Goal: Task Accomplishment & Management: Use online tool/utility

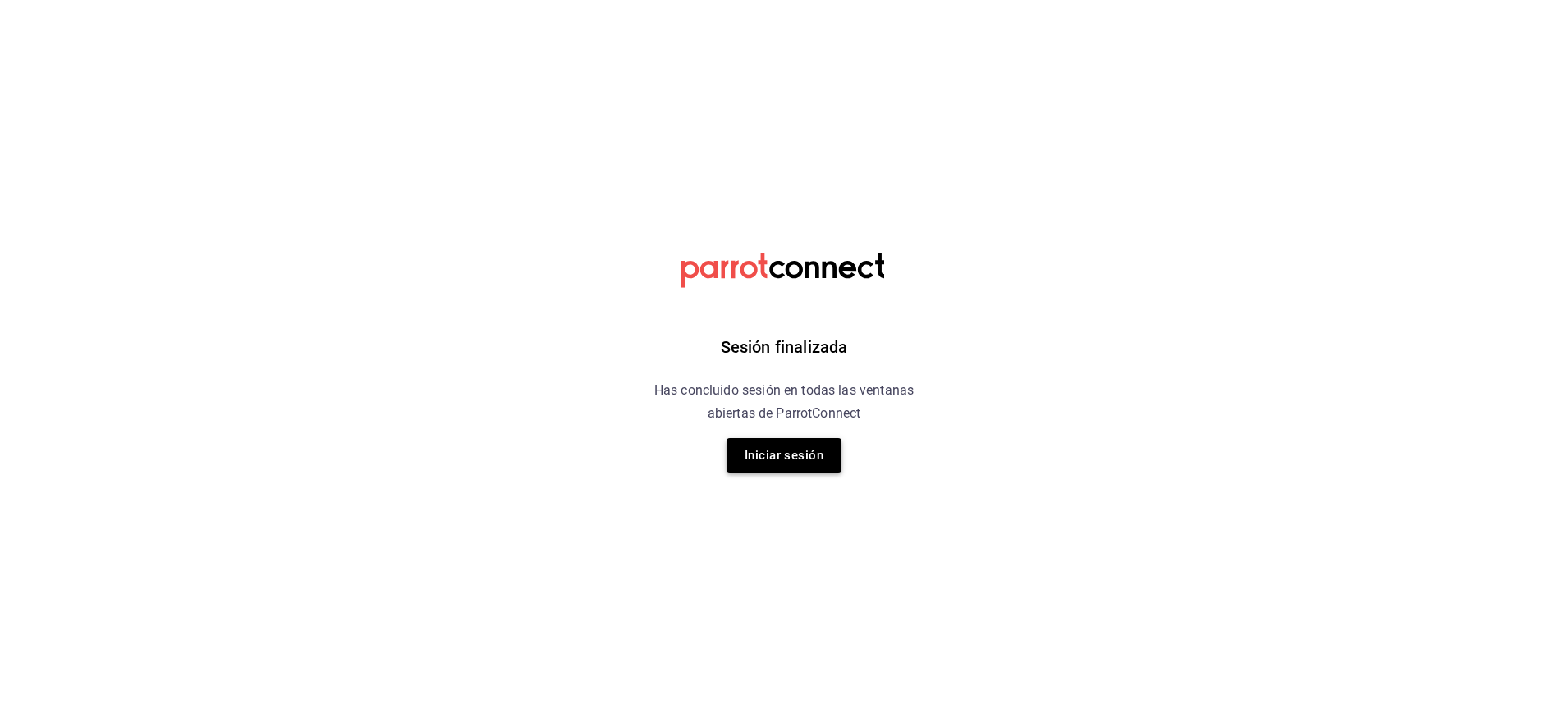
click at [816, 462] on button "Iniciar sesión" at bounding box center [784, 455] width 115 height 34
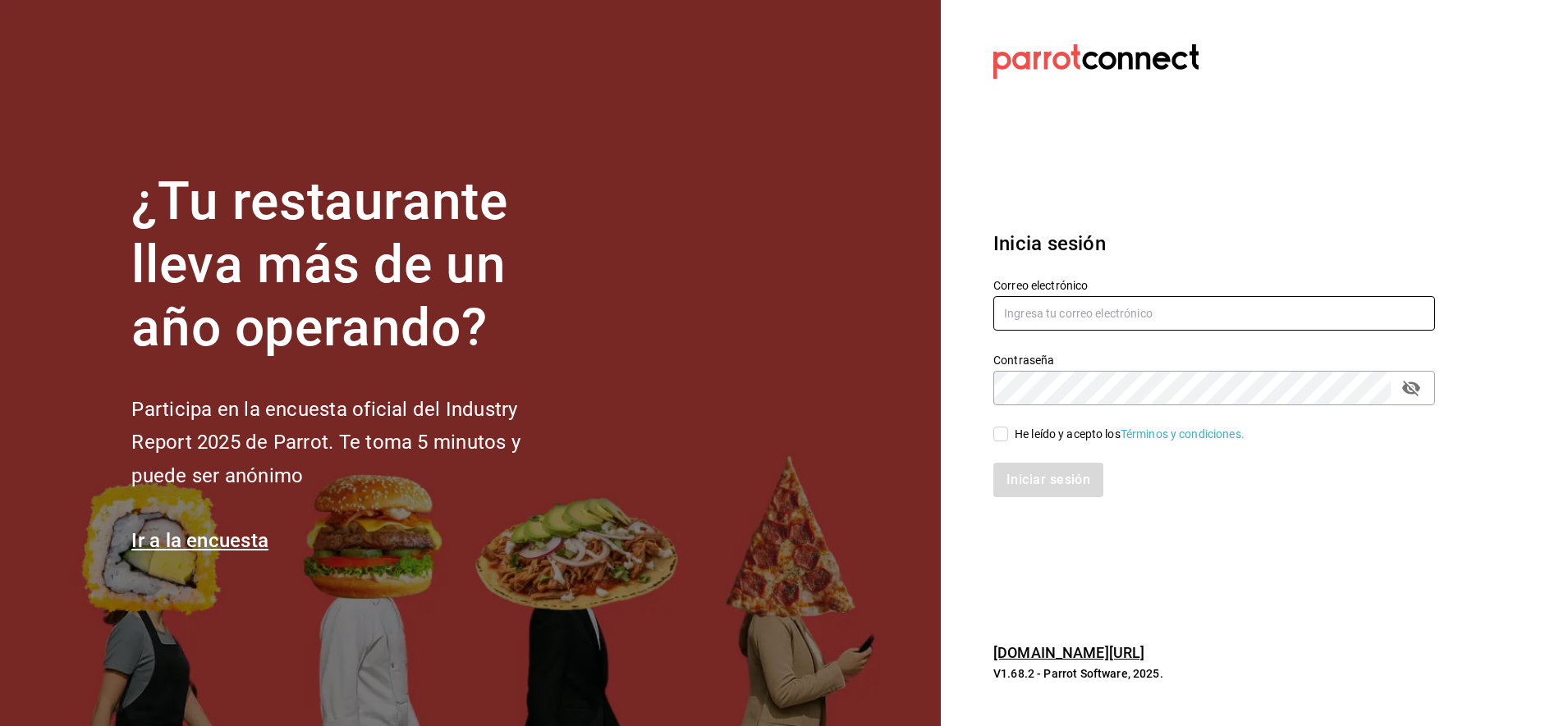
type input "yessinm2105@gmail.com"
click at [1001, 435] on input "He leído y acepto los Términos y condiciones." at bounding box center [1000, 433] width 15 height 15
checkbox input "true"
click at [1045, 483] on button "Iniciar sesión" at bounding box center [1049, 479] width 112 height 34
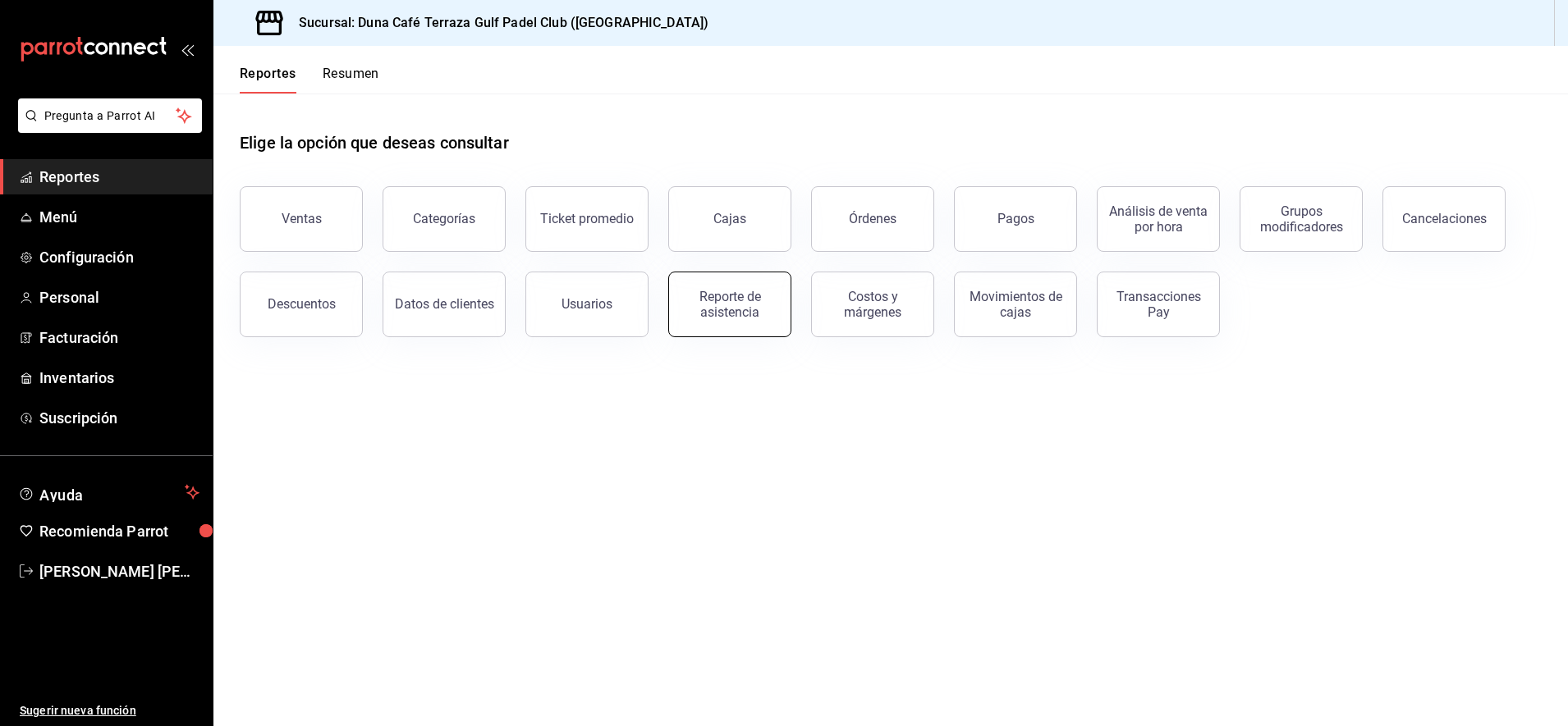
click at [735, 328] on button "Reporte de asistencia" at bounding box center [729, 305] width 123 height 66
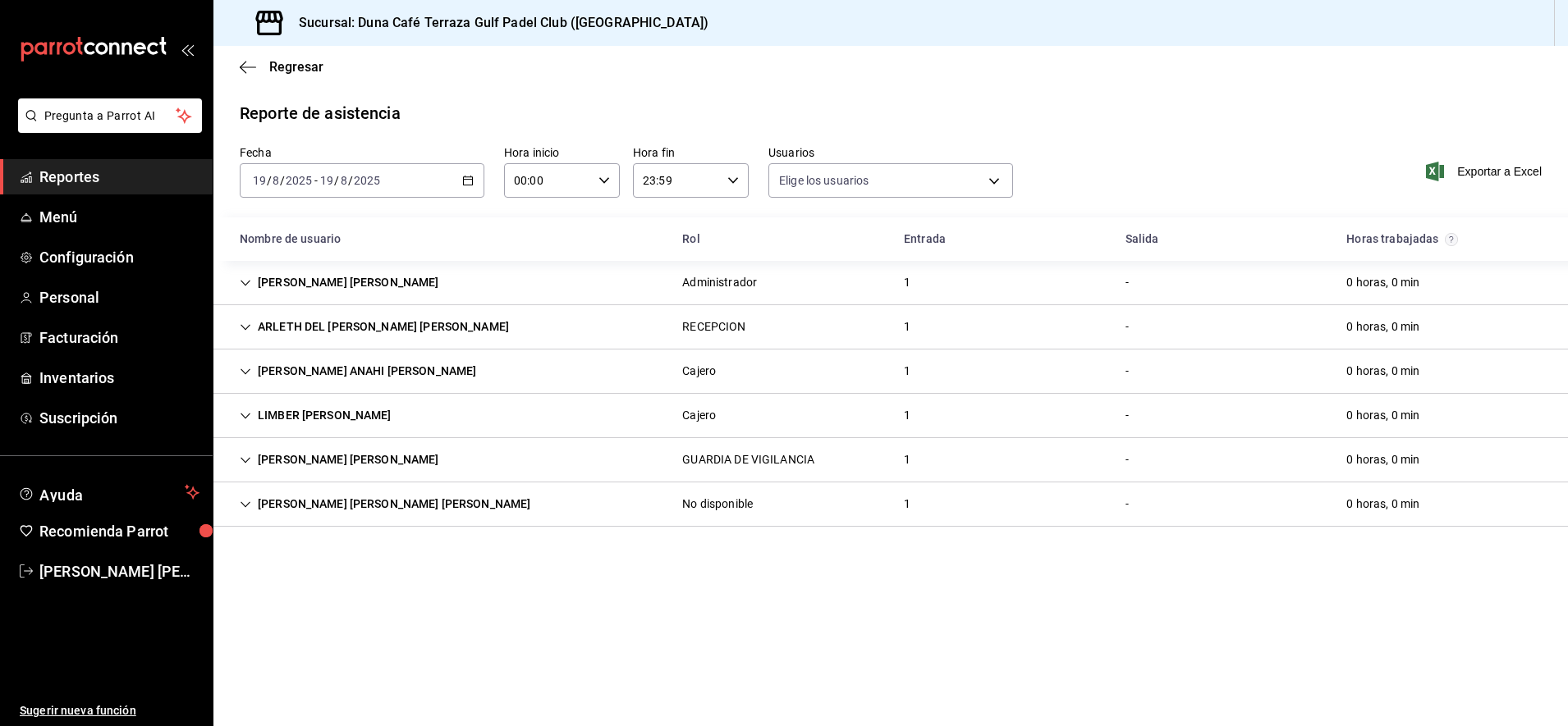
type input "eb3d7074-9f23-47b6-8094-e72f29ee2a01,1ccb65e5-75e6-41e7-b536-ac9d7384736a,a6fa1…"
click at [729, 284] on div "Administrador" at bounding box center [719, 283] width 75 height 17
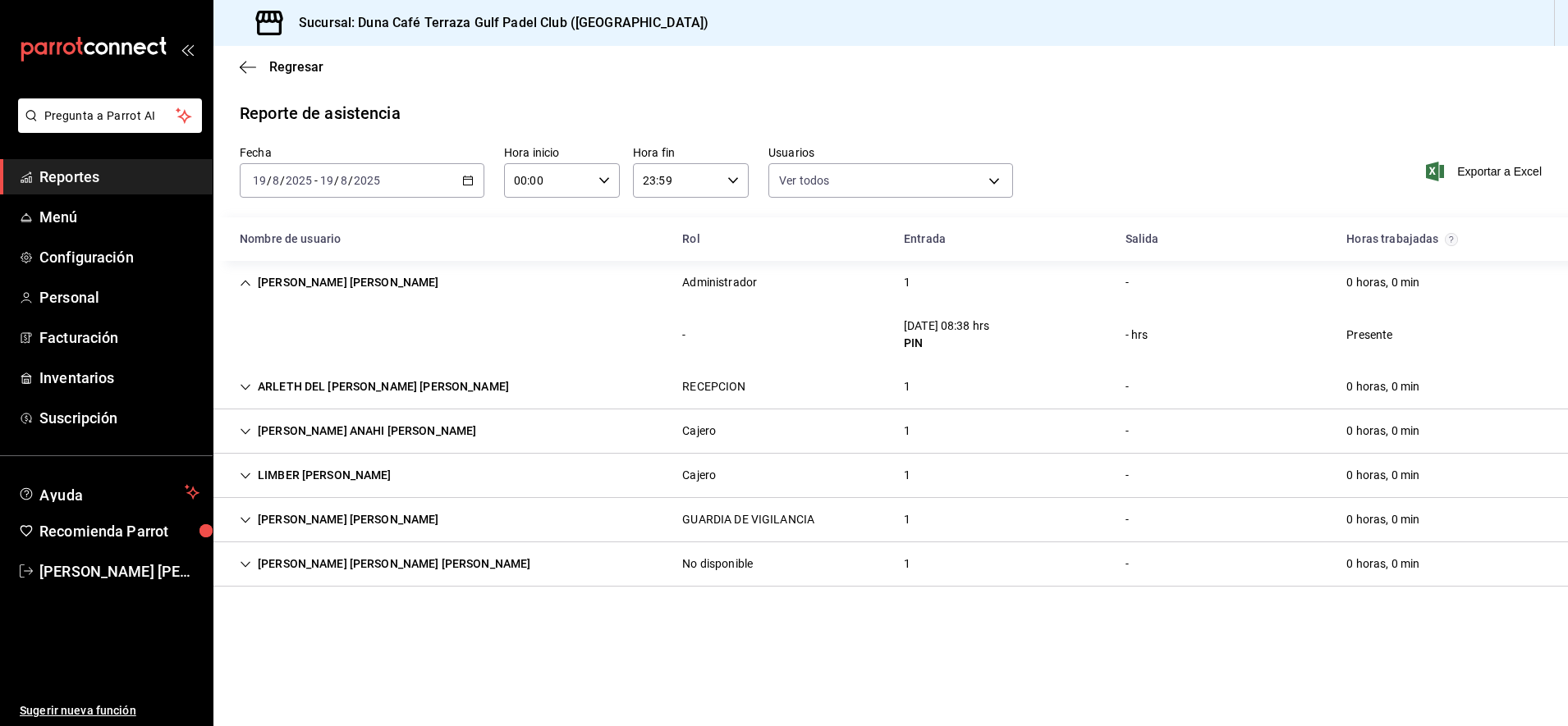
click at [730, 282] on div "Administrador" at bounding box center [719, 283] width 75 height 17
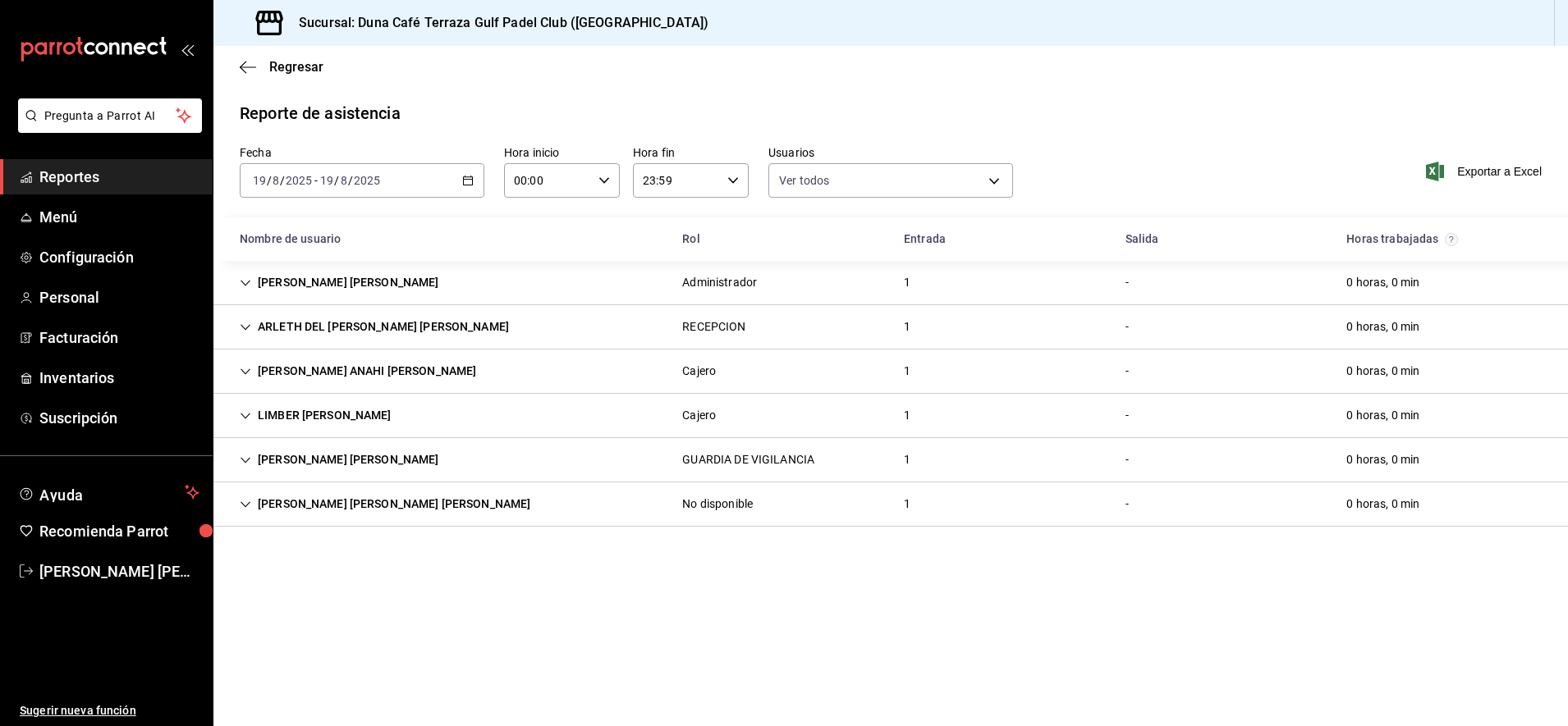
click at [719, 327] on div "RECEPCION" at bounding box center [714, 328] width 63 height 17
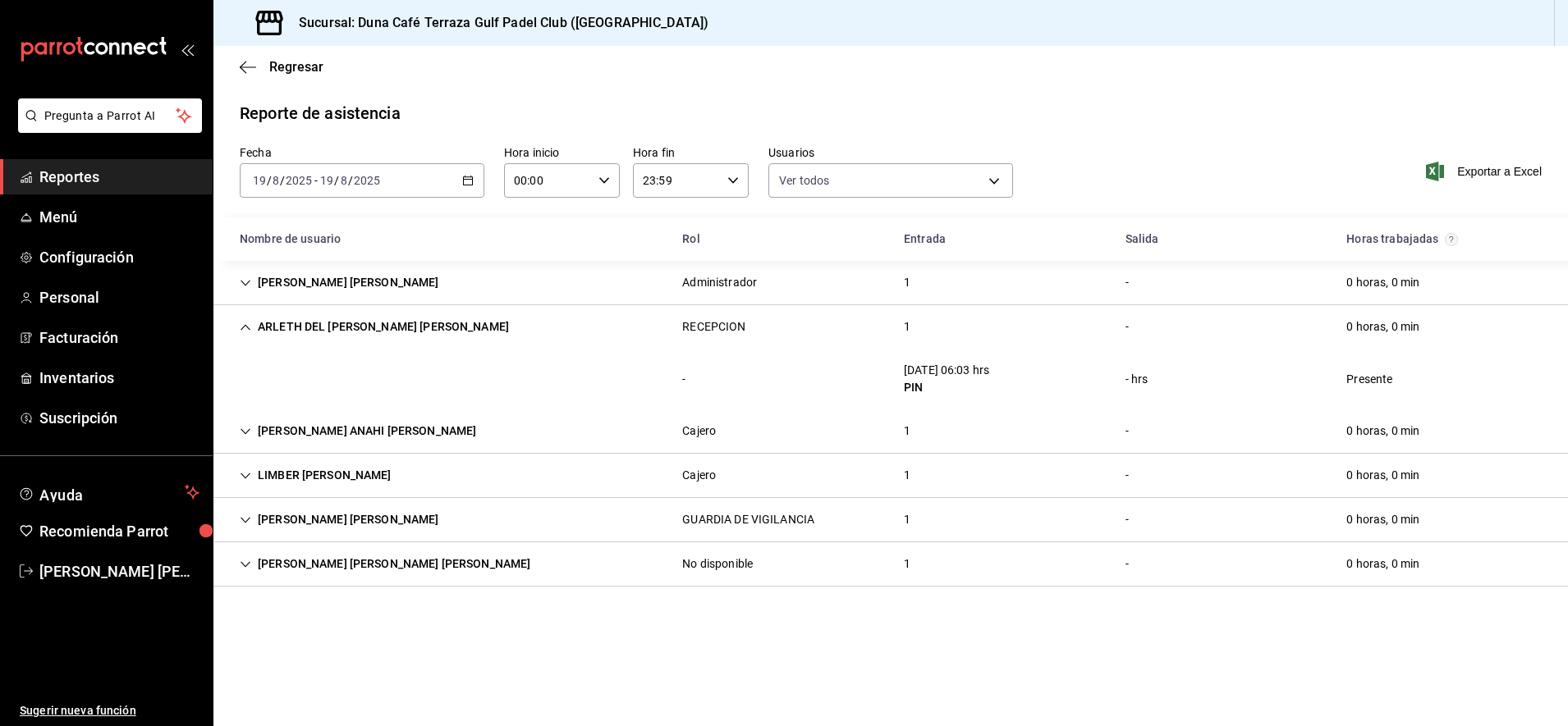
click at [719, 326] on div "RECEPCION" at bounding box center [714, 328] width 63 height 17
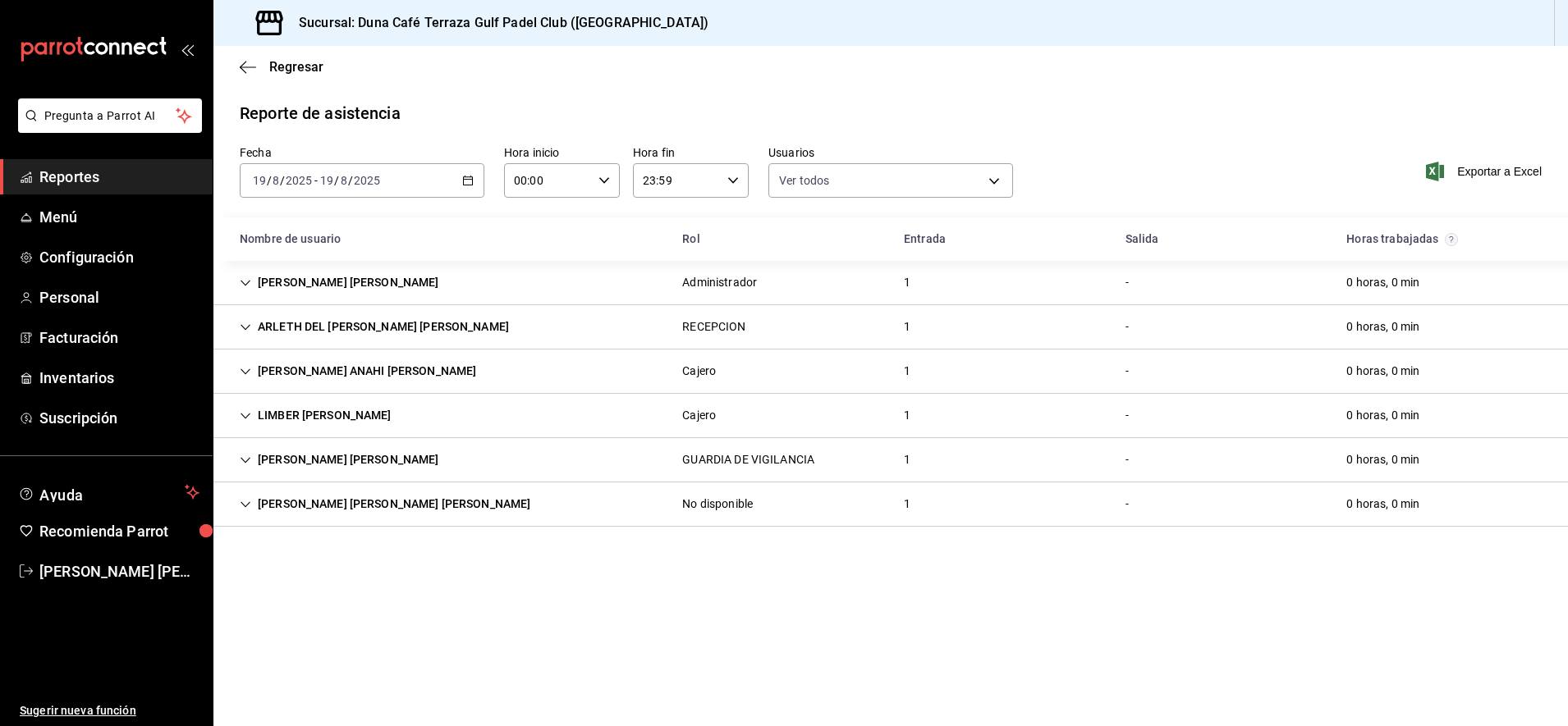
click at [714, 368] on div "Cajero" at bounding box center [699, 371] width 34 height 17
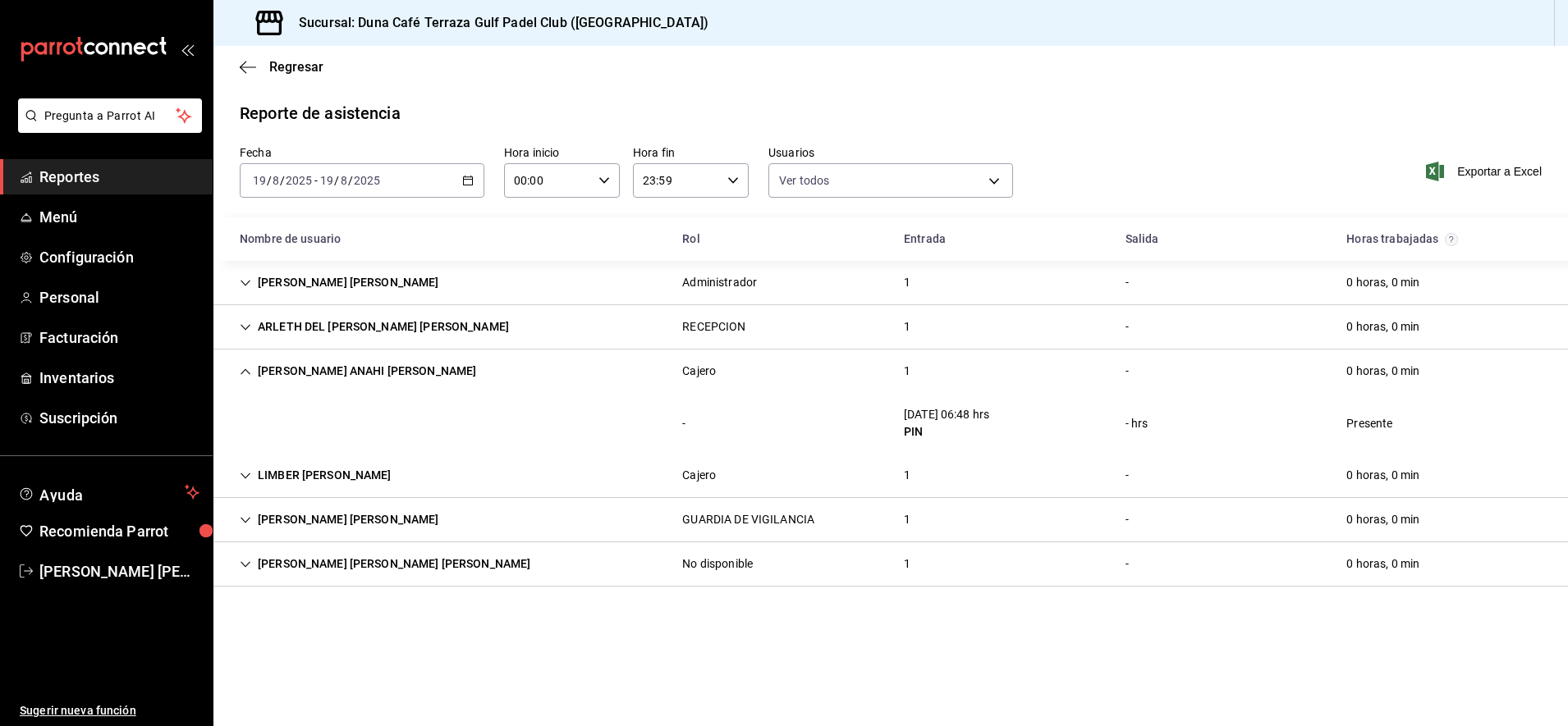
click at [714, 368] on div "Cajero" at bounding box center [699, 371] width 34 height 17
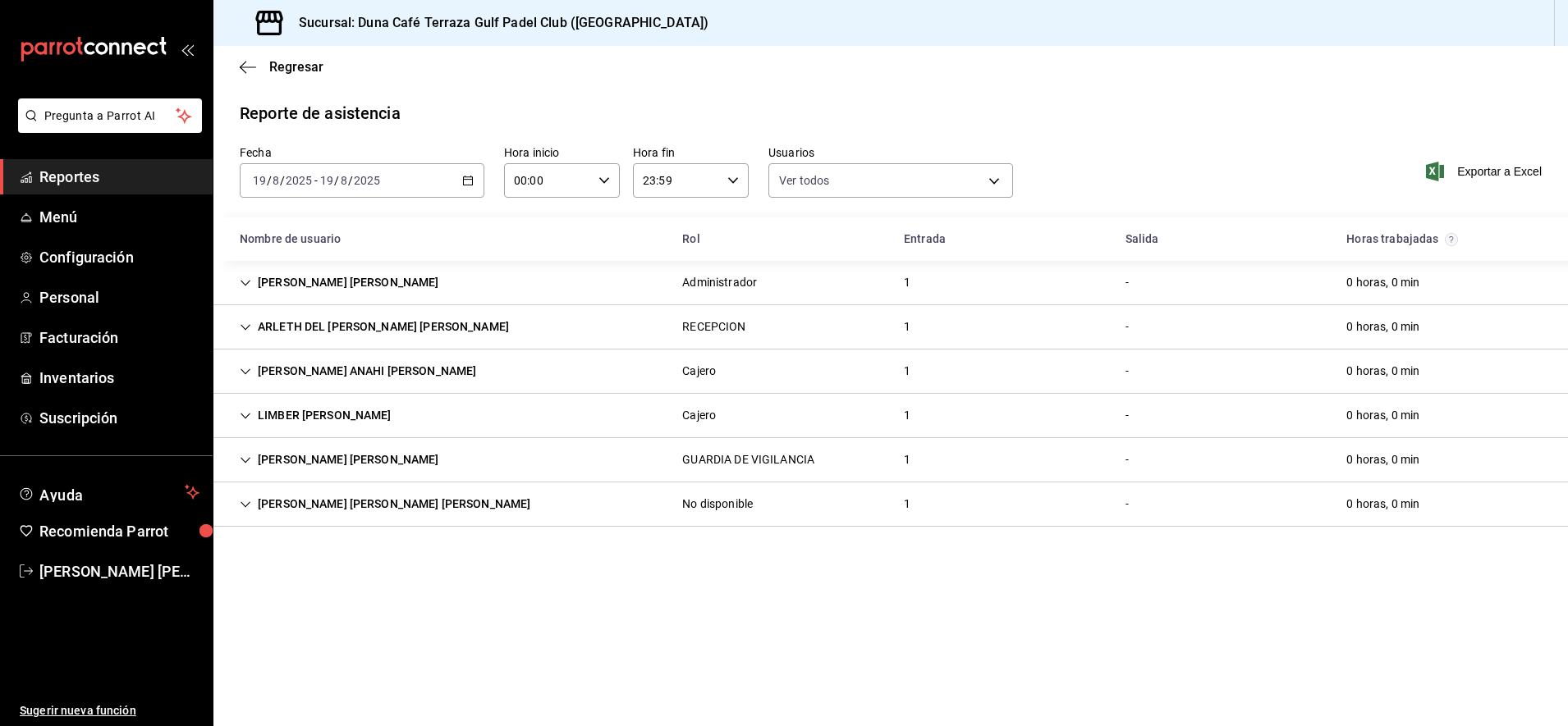
click at [707, 420] on div "Cajero" at bounding box center [699, 416] width 34 height 17
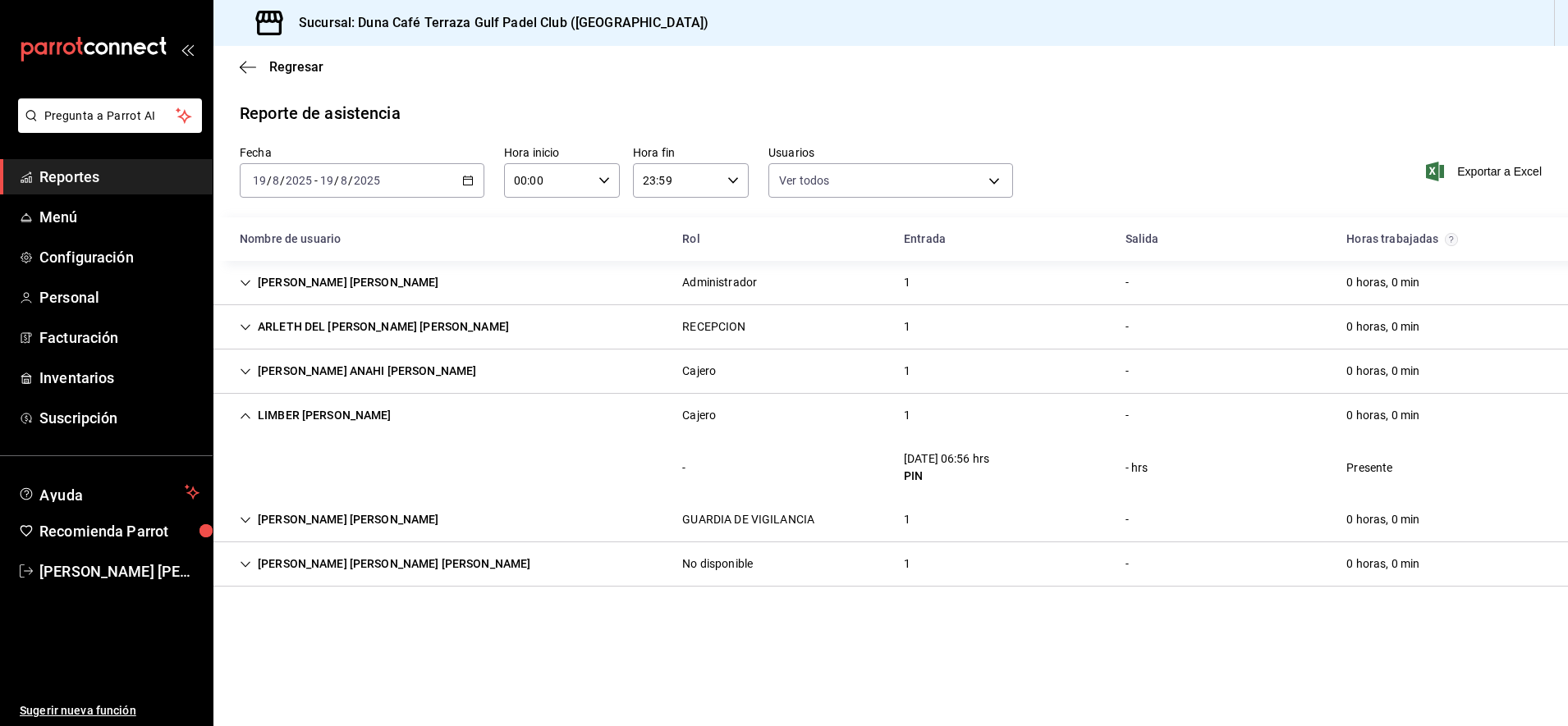
click at [707, 420] on div "Cajero" at bounding box center [699, 416] width 34 height 17
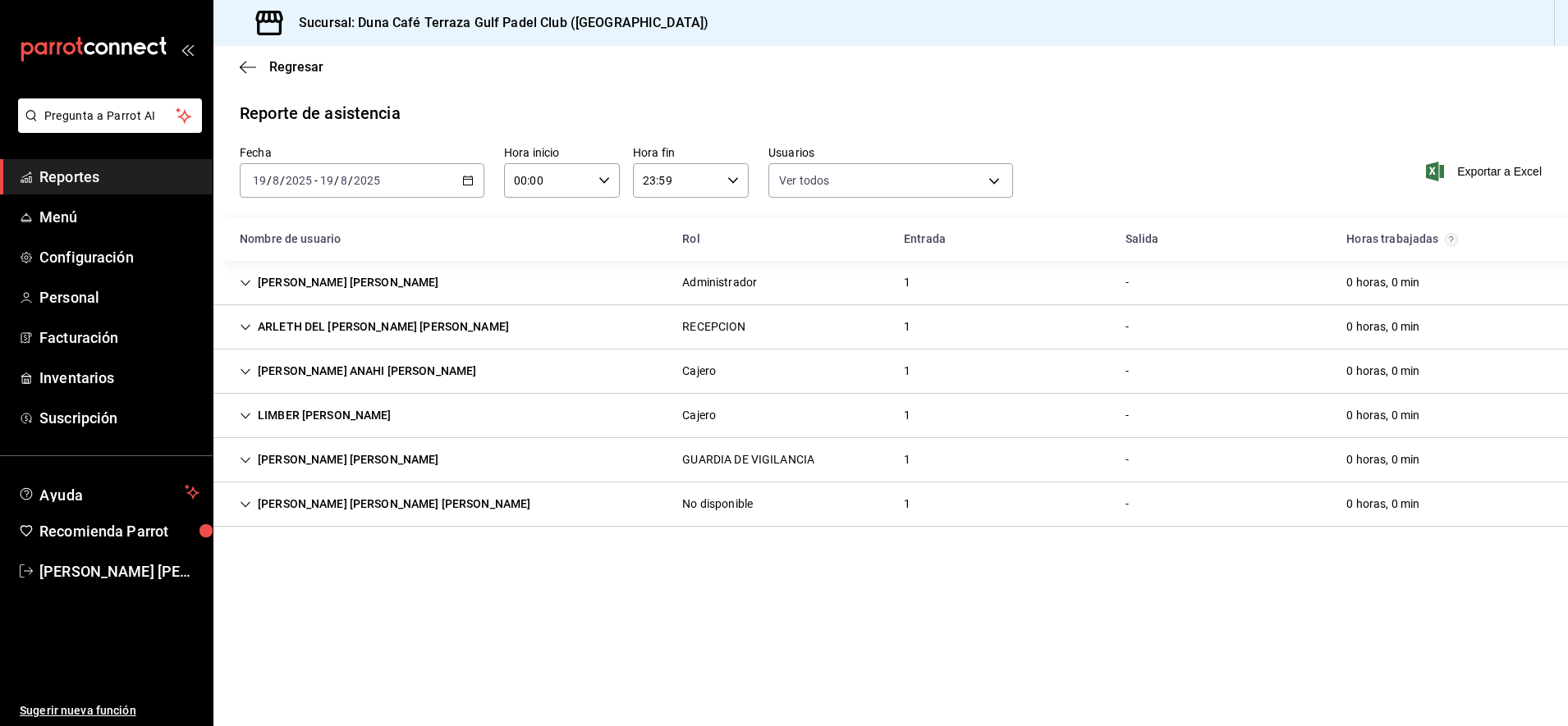
click at [714, 459] on div "GUARDIA DE VIGILANCIA" at bounding box center [749, 460] width 132 height 17
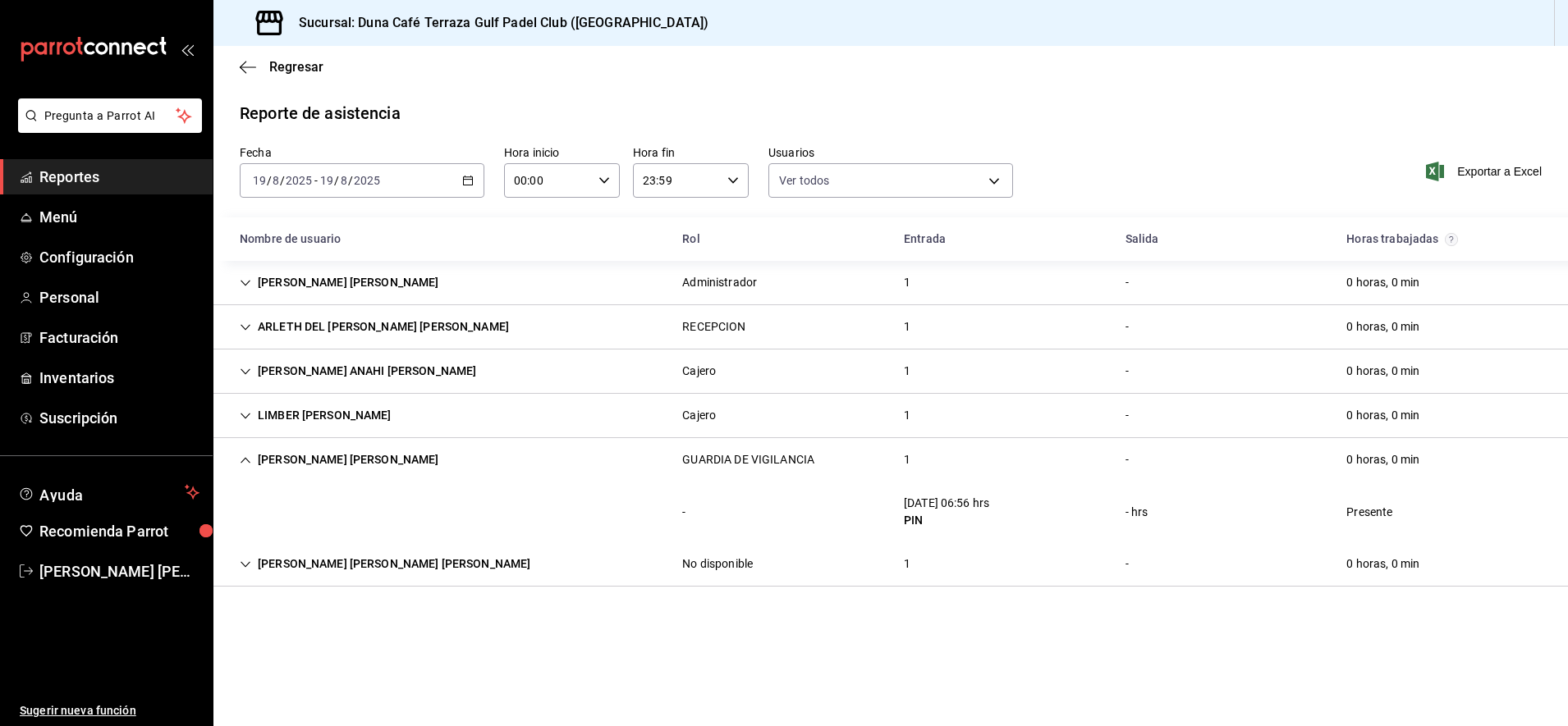
click at [714, 459] on div "GUARDIA DE VIGILANCIA" at bounding box center [749, 460] width 132 height 17
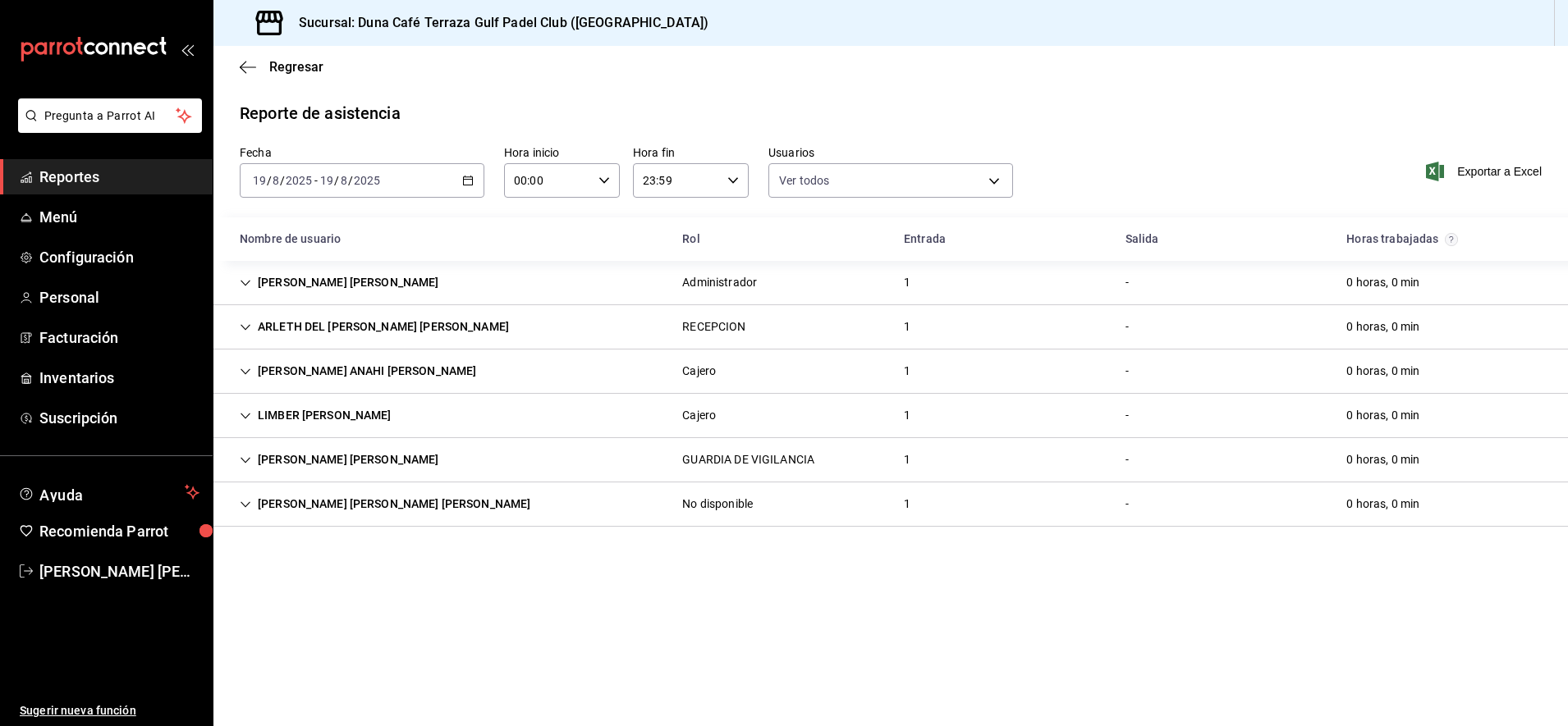
click at [708, 506] on div "No disponible" at bounding box center [717, 504] width 71 height 17
click at [467, 187] on div "[DATE] [DATE] - [DATE] [DATE]" at bounding box center [363, 180] width 245 height 34
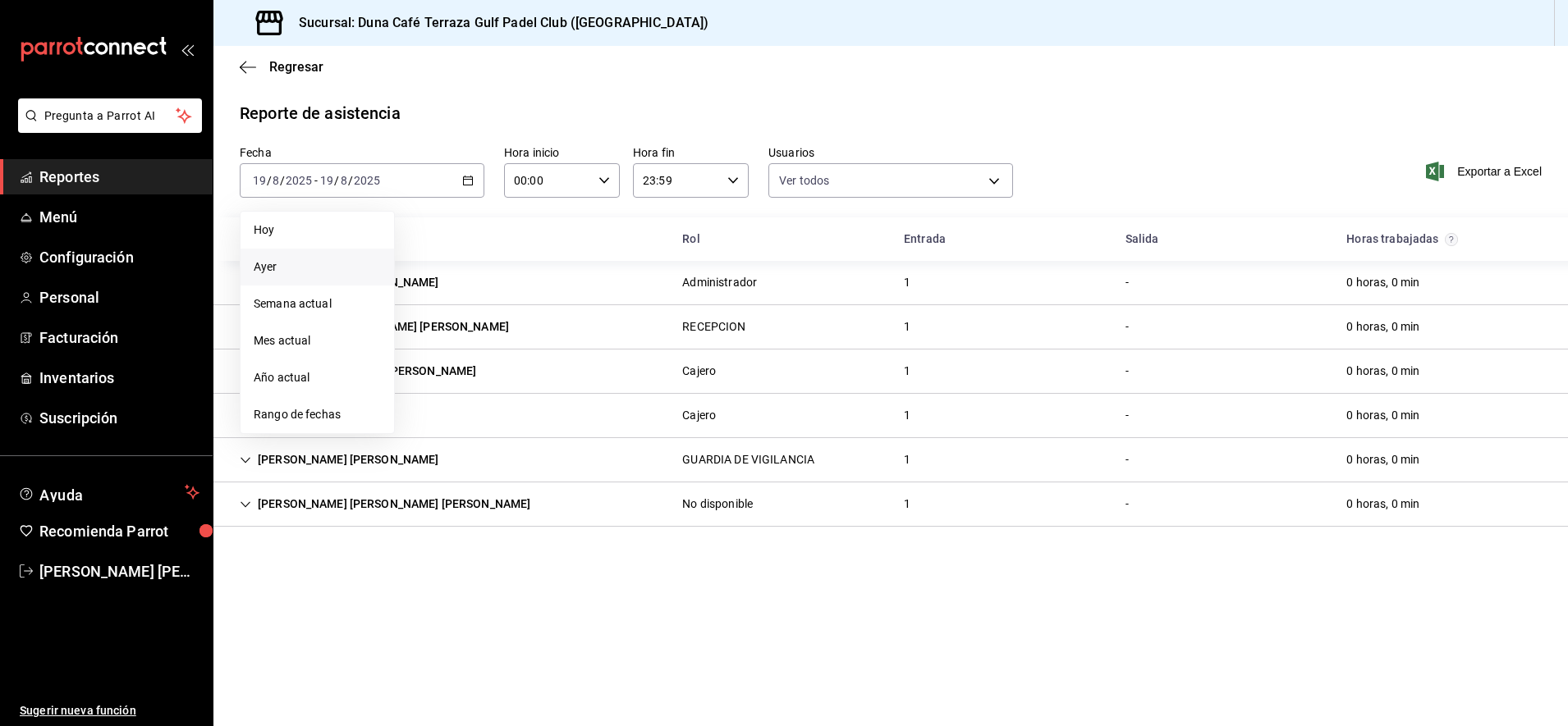
click at [272, 265] on span "Ayer" at bounding box center [317, 267] width 127 height 17
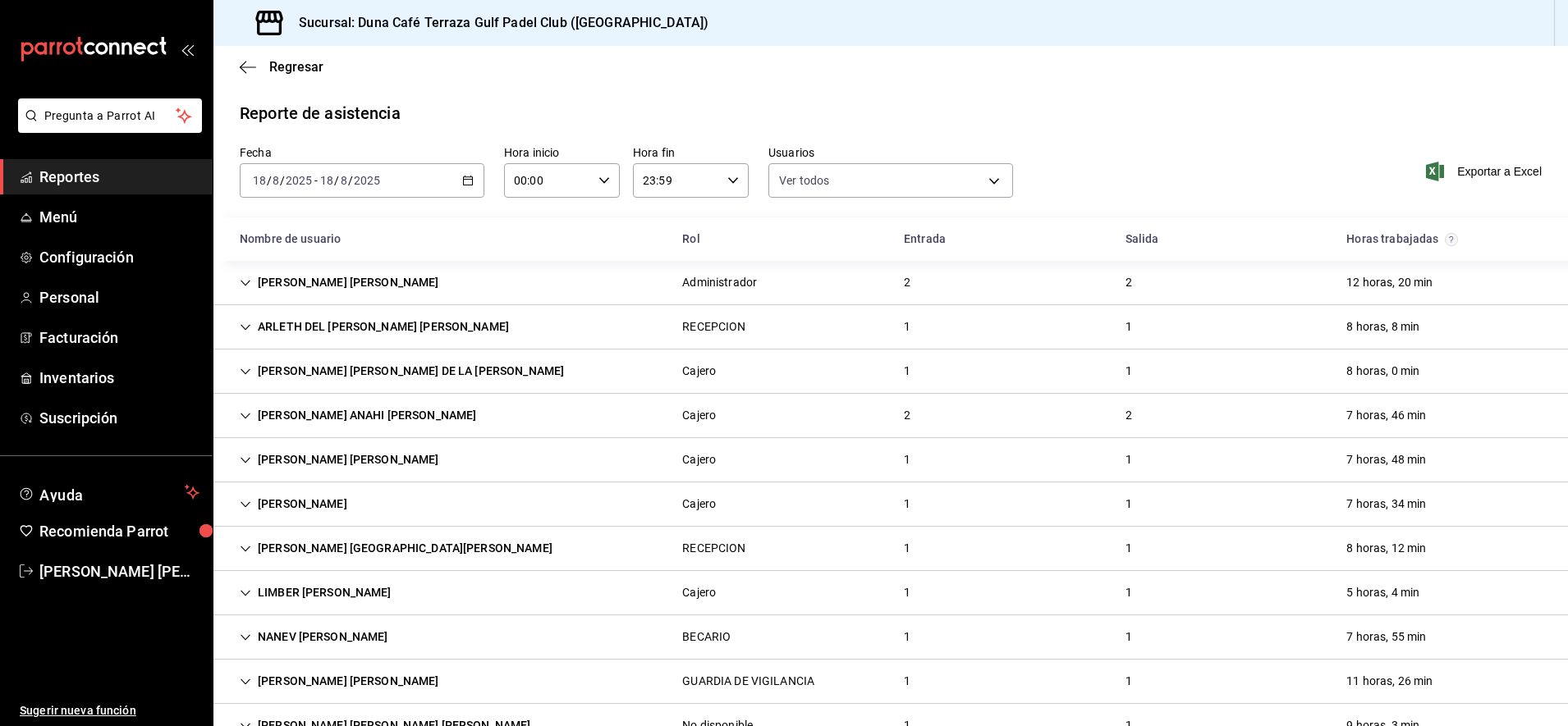
click at [898, 282] on div "2" at bounding box center [907, 282] width 33 height 30
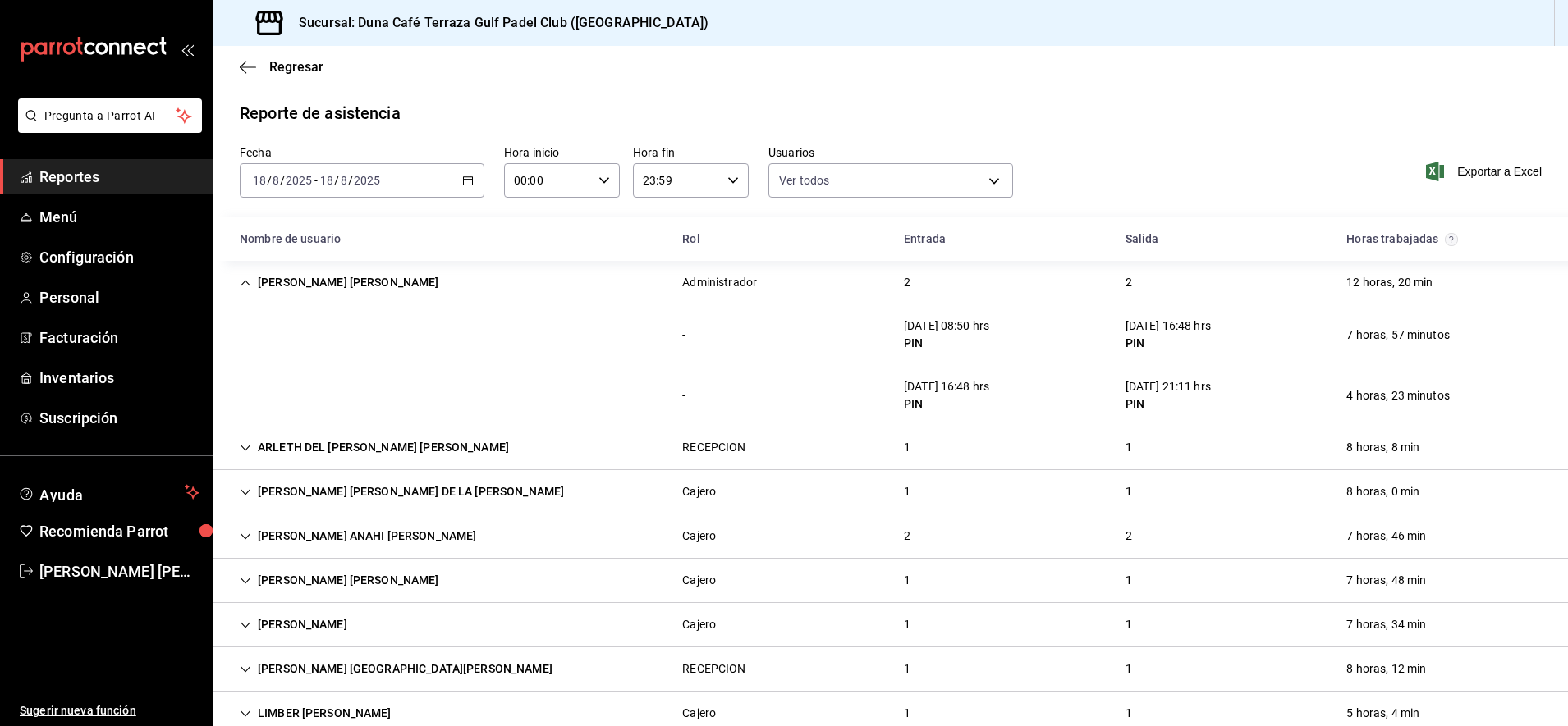
click at [303, 282] on div "[PERSON_NAME] [PERSON_NAME]" at bounding box center [339, 282] width 226 height 30
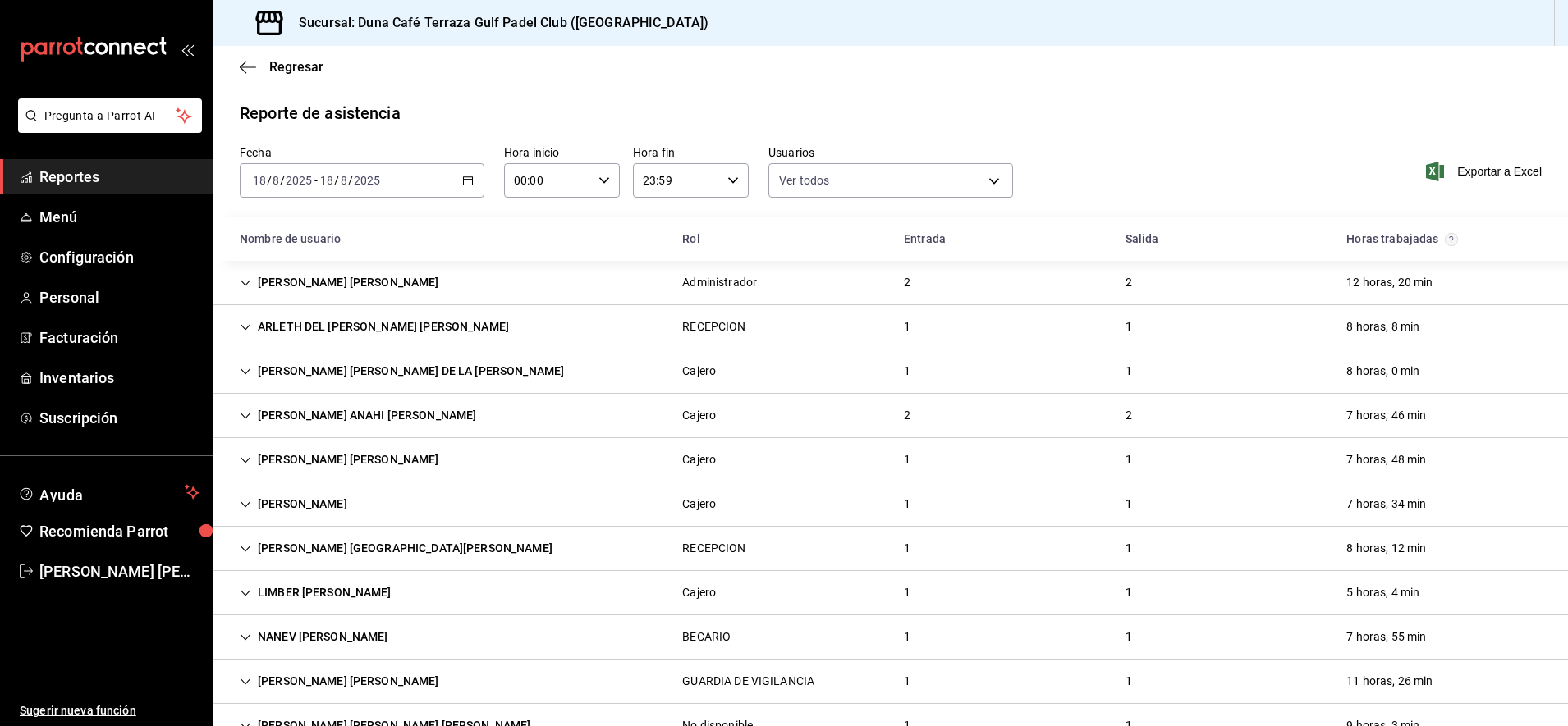
click at [413, 462] on div "[PERSON_NAME] [PERSON_NAME]" at bounding box center [339, 460] width 226 height 30
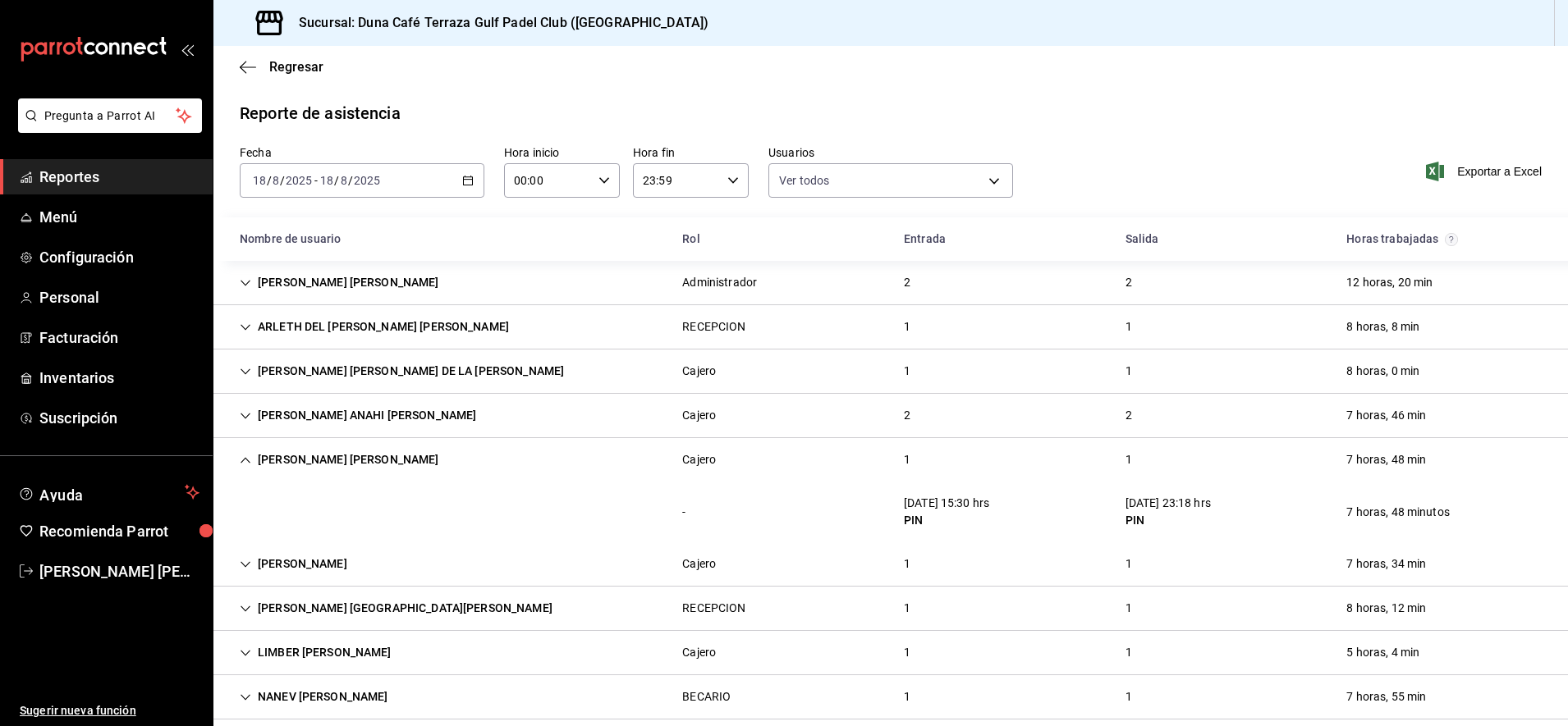
click at [414, 463] on div "[PERSON_NAME] [PERSON_NAME]" at bounding box center [339, 460] width 226 height 30
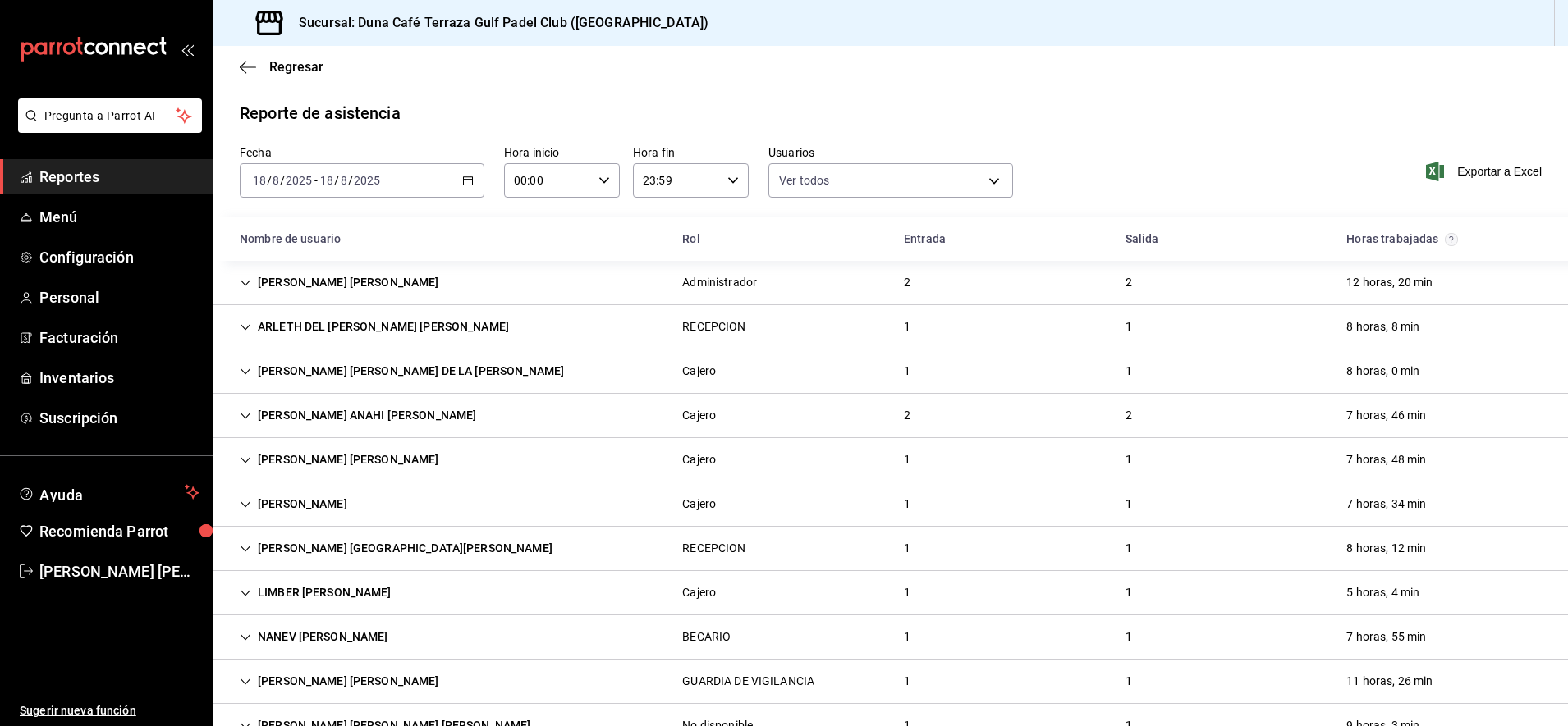
scroll to position [49, 0]
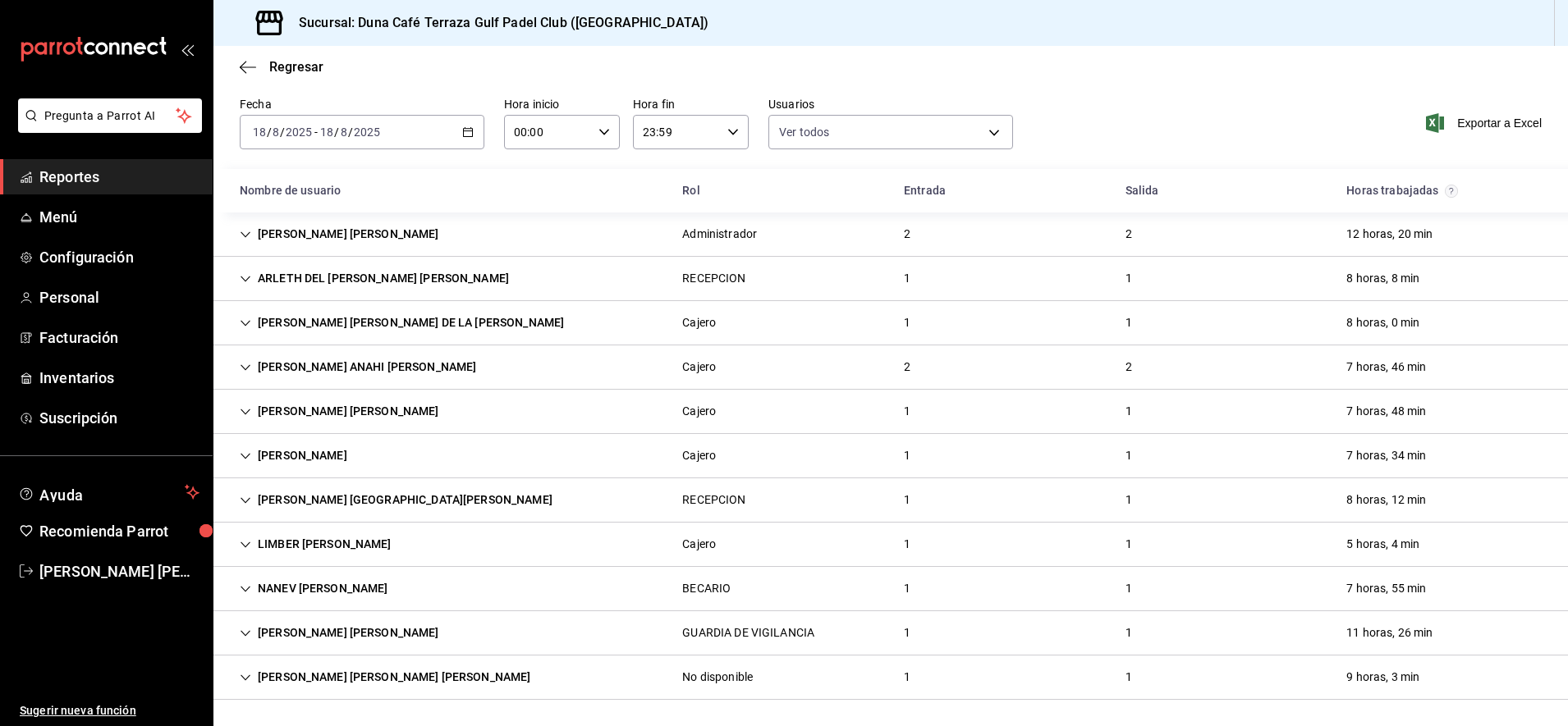
click at [468, 130] on icon "button" at bounding box center [468, 132] width 12 height 12
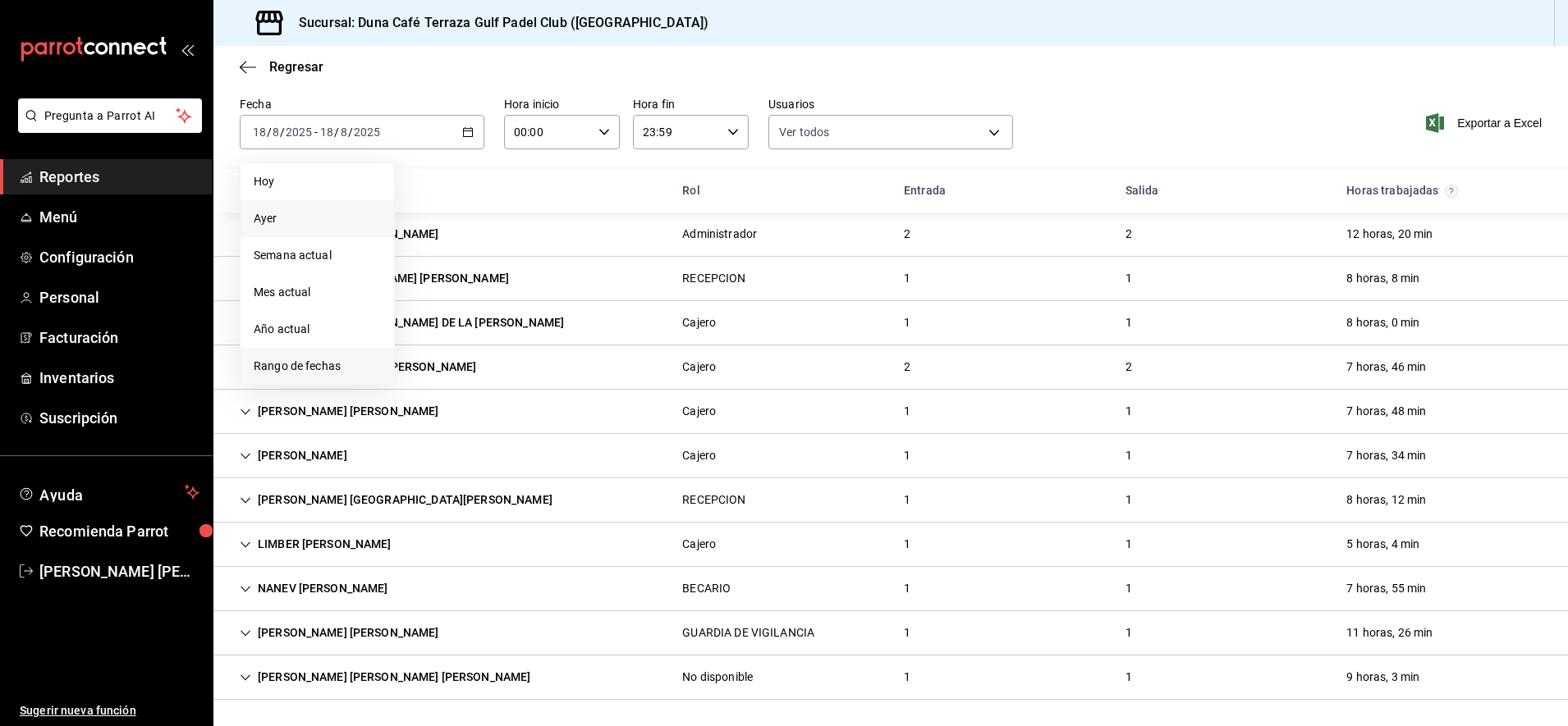
click at [315, 369] on span "Rango de fechas" at bounding box center [317, 366] width 127 height 17
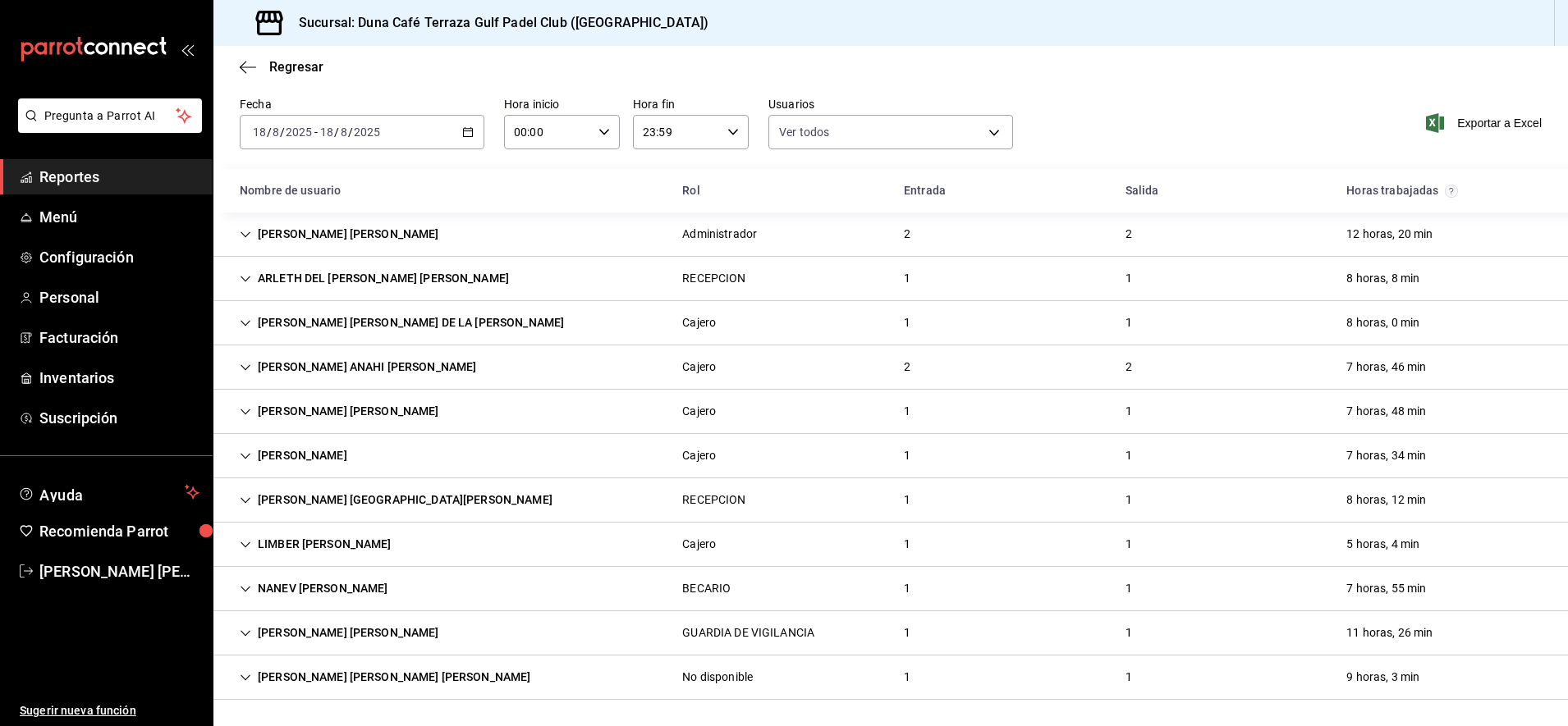
click at [662, 61] on div "Regresar" at bounding box center [890, 66] width 1354 height 42
click at [62, 218] on span "Menú" at bounding box center [120, 217] width 160 height 22
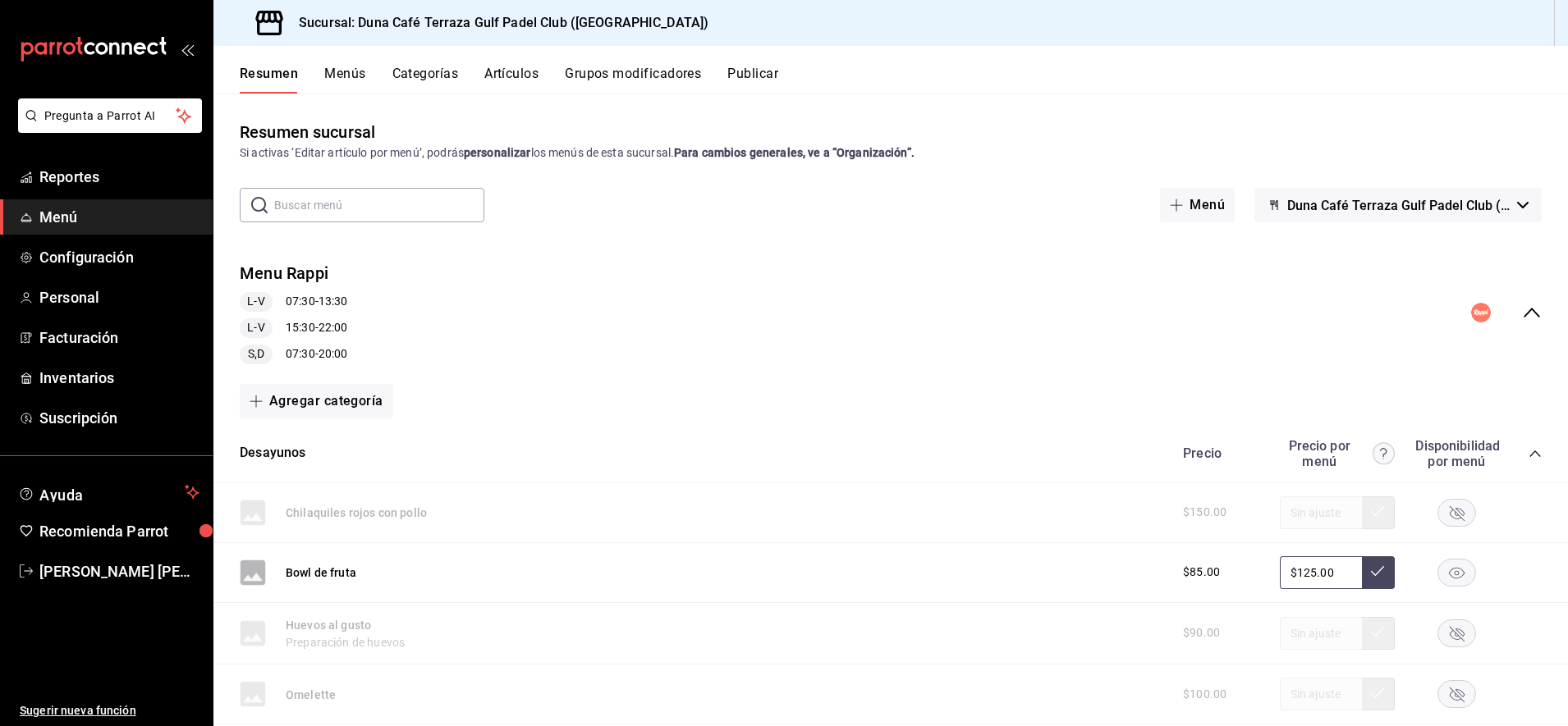
click at [755, 76] on button "Publicar" at bounding box center [752, 80] width 51 height 28
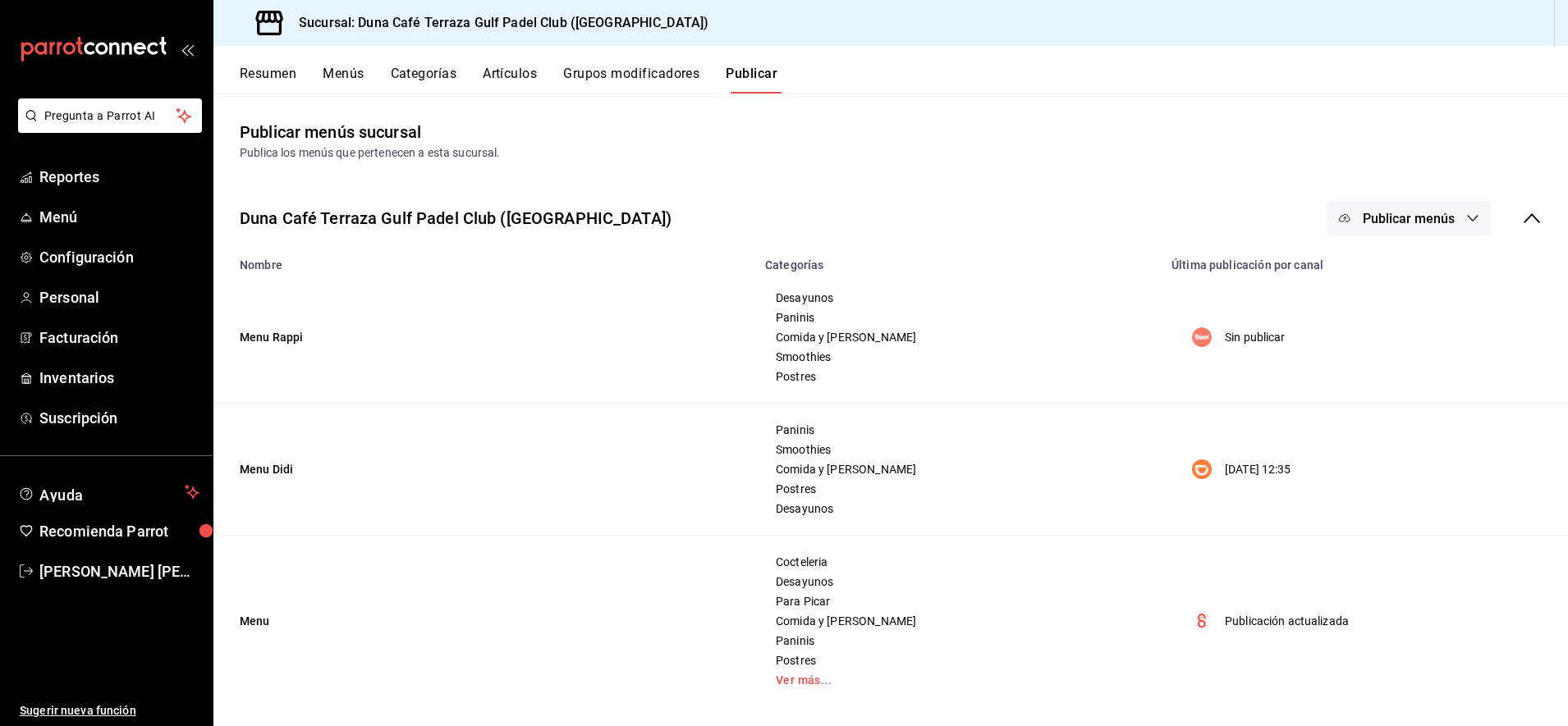
click at [1406, 213] on span "Publicar menús" at bounding box center [1409, 219] width 92 height 16
click at [1374, 271] on div at bounding box center [1354, 271] width 46 height 26
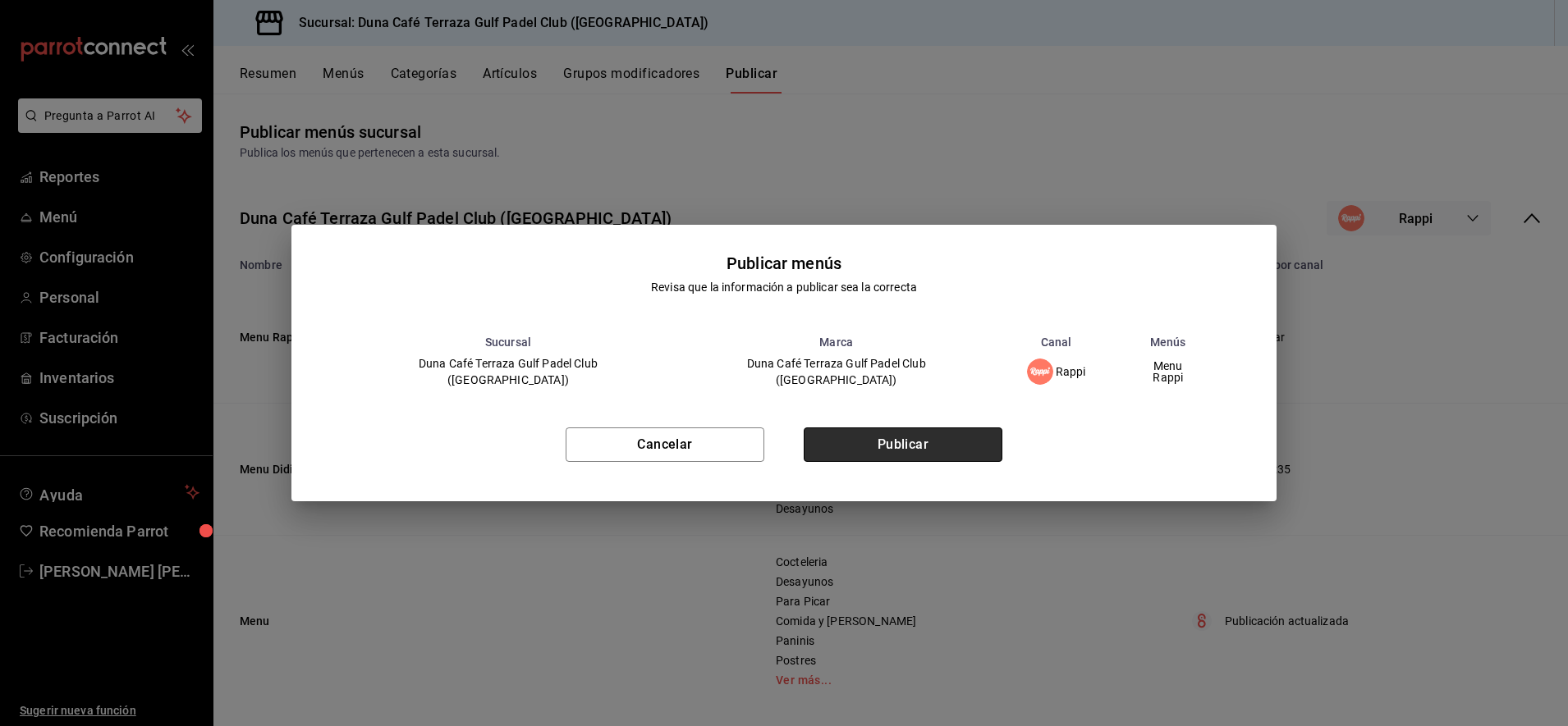
click at [943, 435] on button "Publicar" at bounding box center [903, 444] width 198 height 34
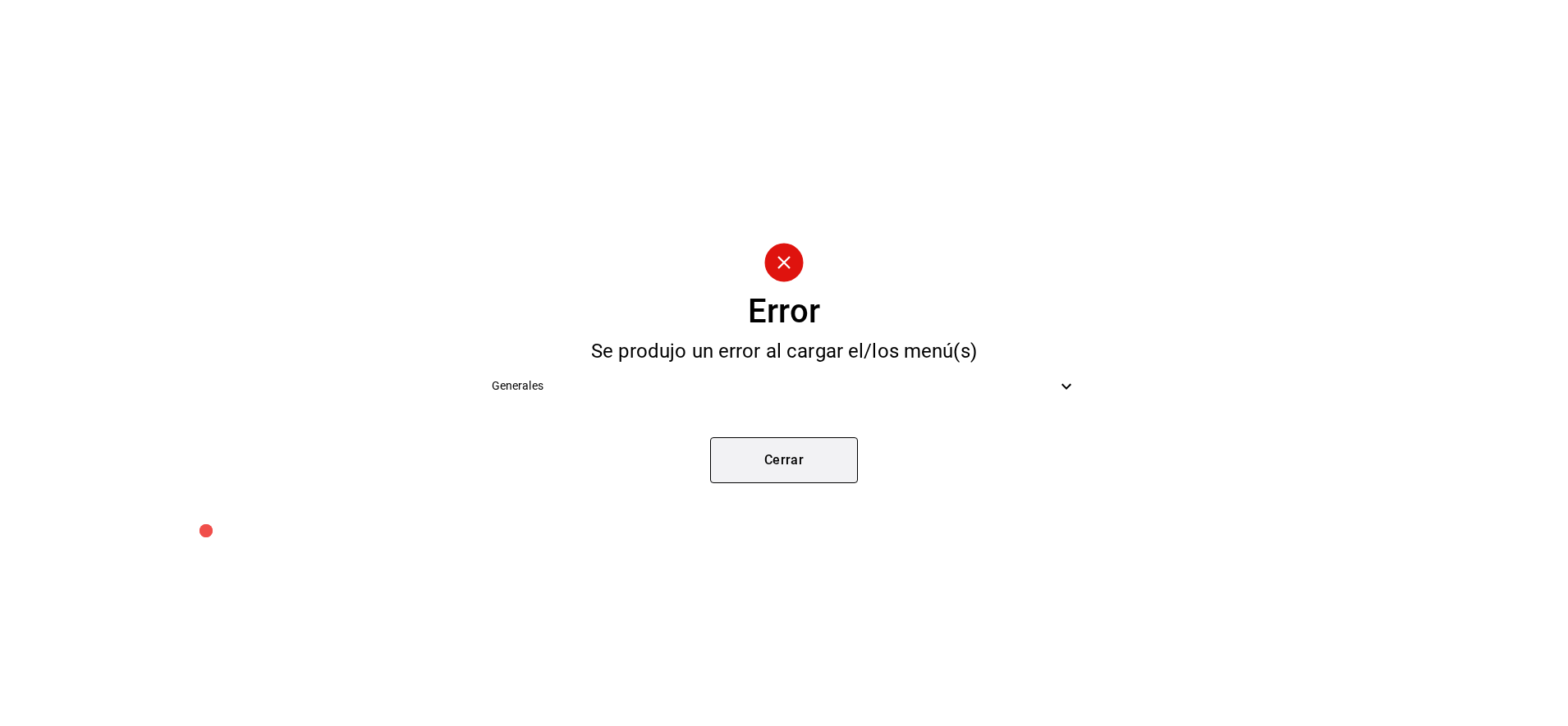
click at [794, 456] on button "Cerrar" at bounding box center [784, 460] width 148 height 46
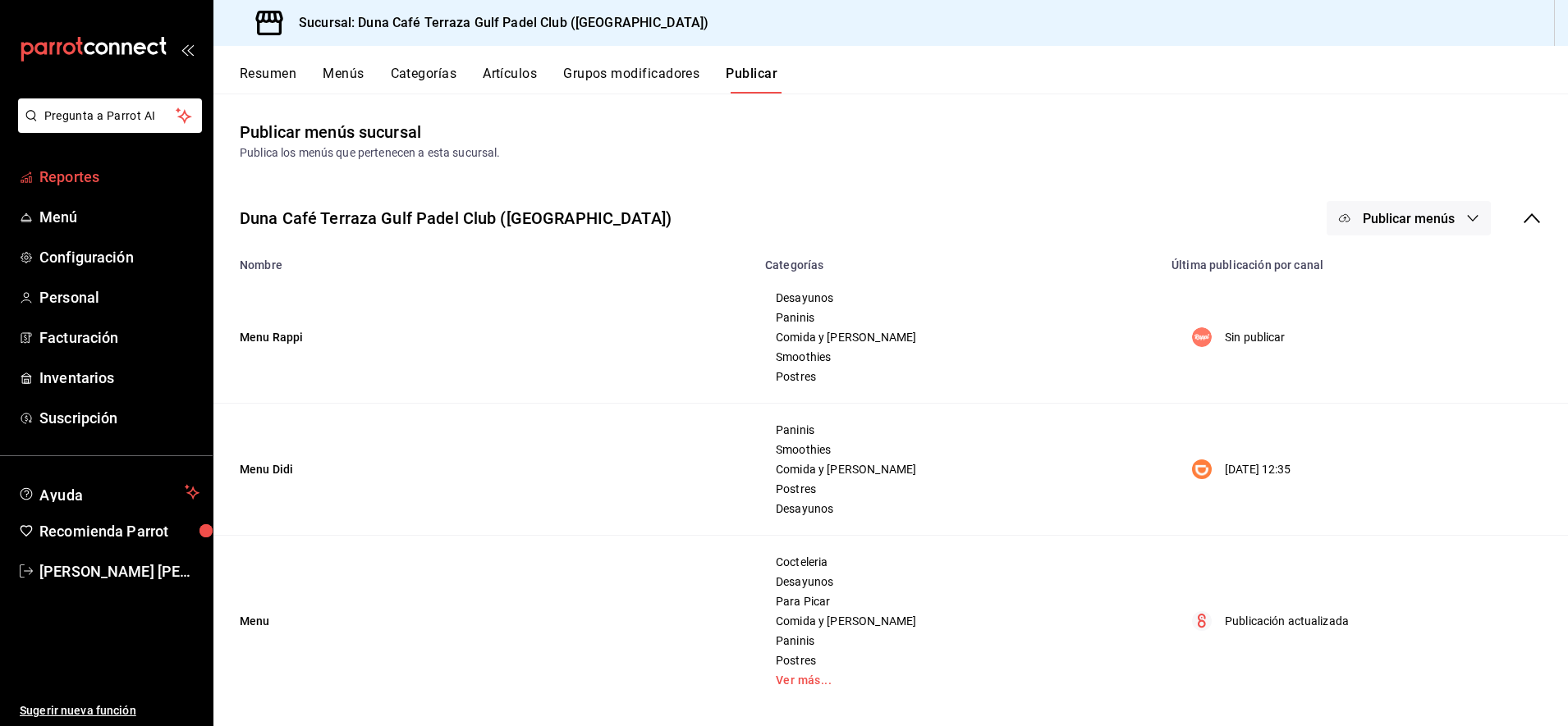
click at [86, 179] on span "Reportes" at bounding box center [120, 177] width 160 height 22
